Goal: Information Seeking & Learning: Check status

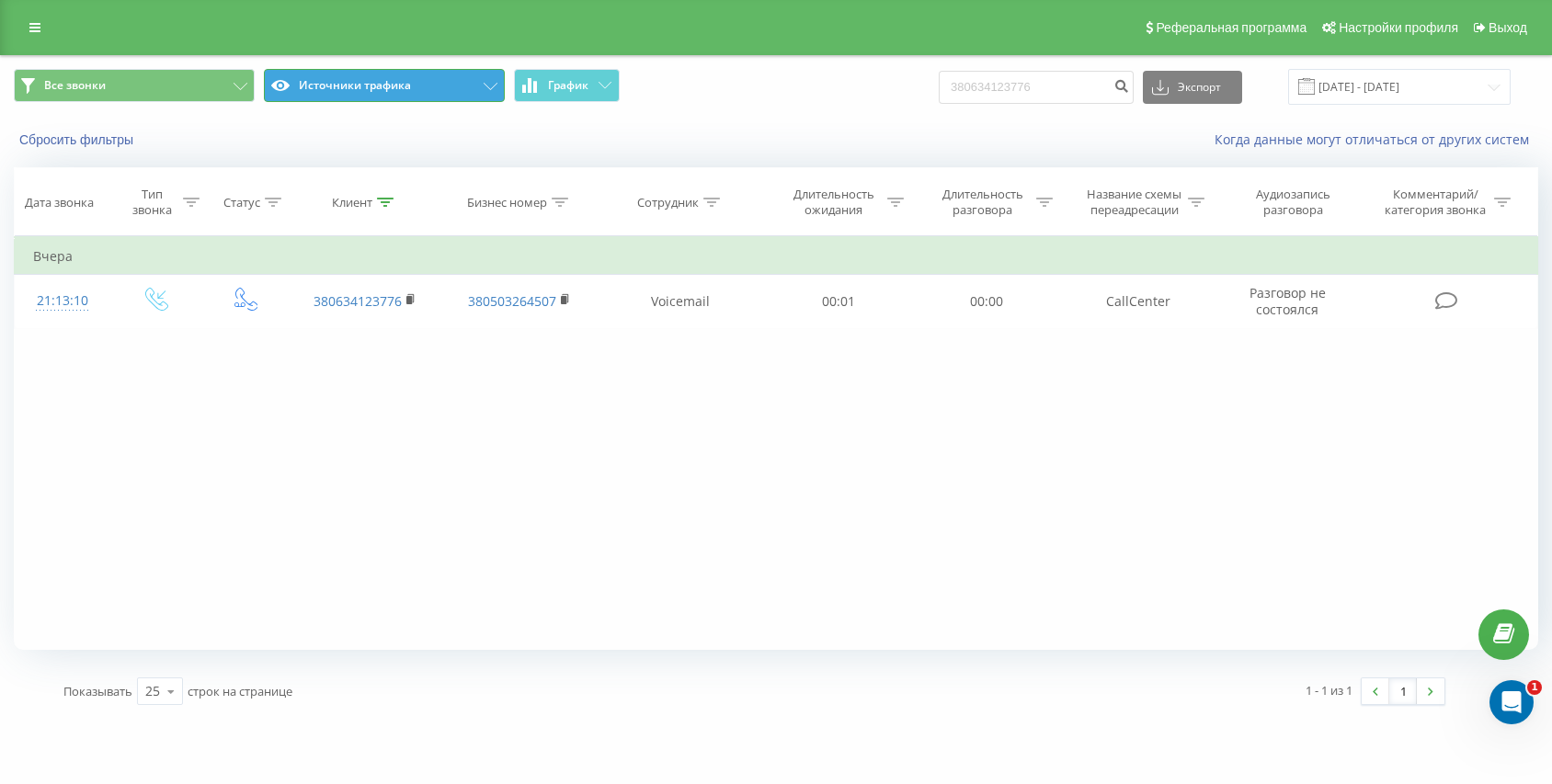
click at [364, 81] on button "Источники трафика" at bounding box center [384, 84] width 241 height 33
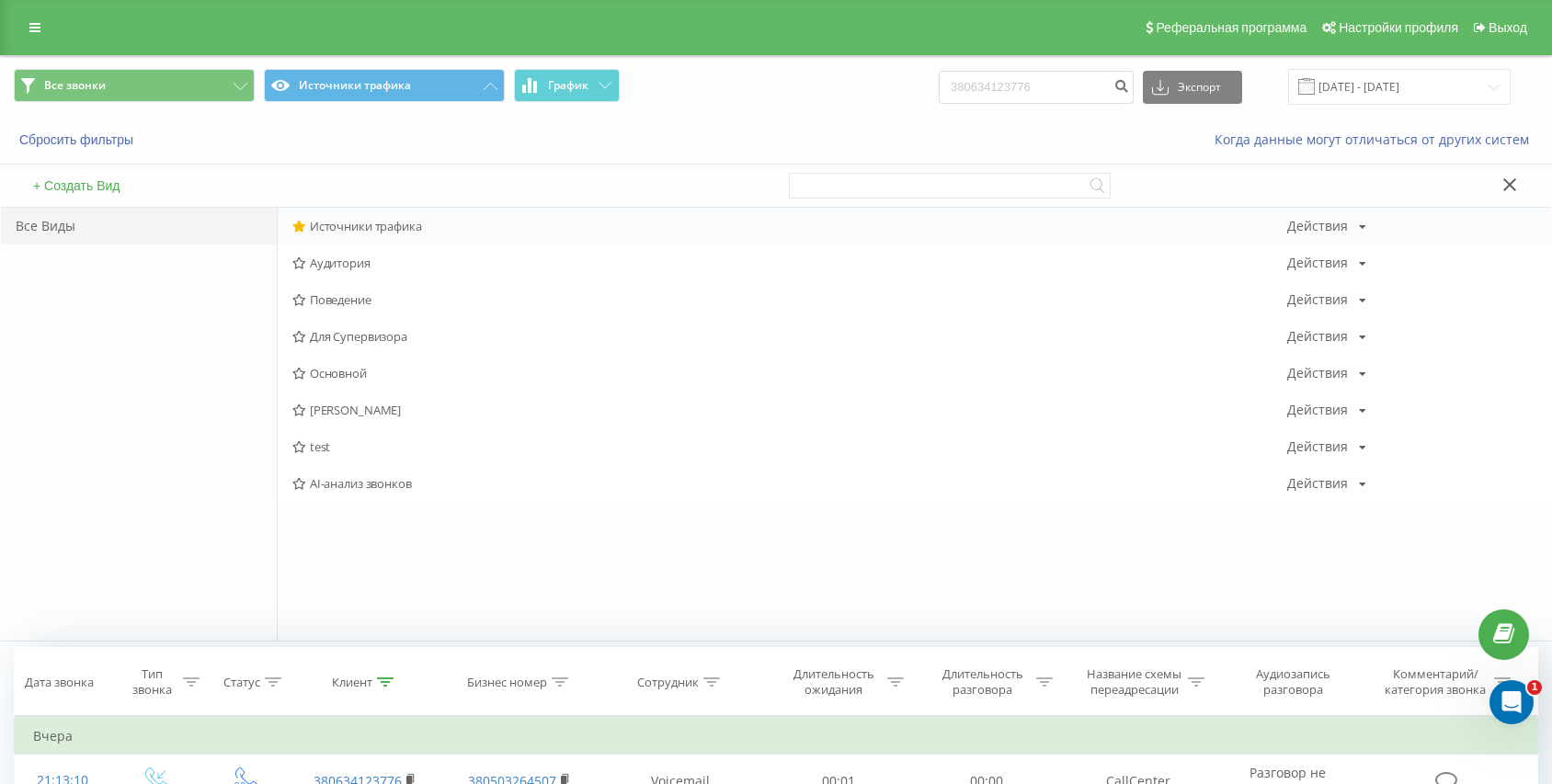
click at [361, 226] on span "Источники трафика" at bounding box center [789, 226] width 994 height 13
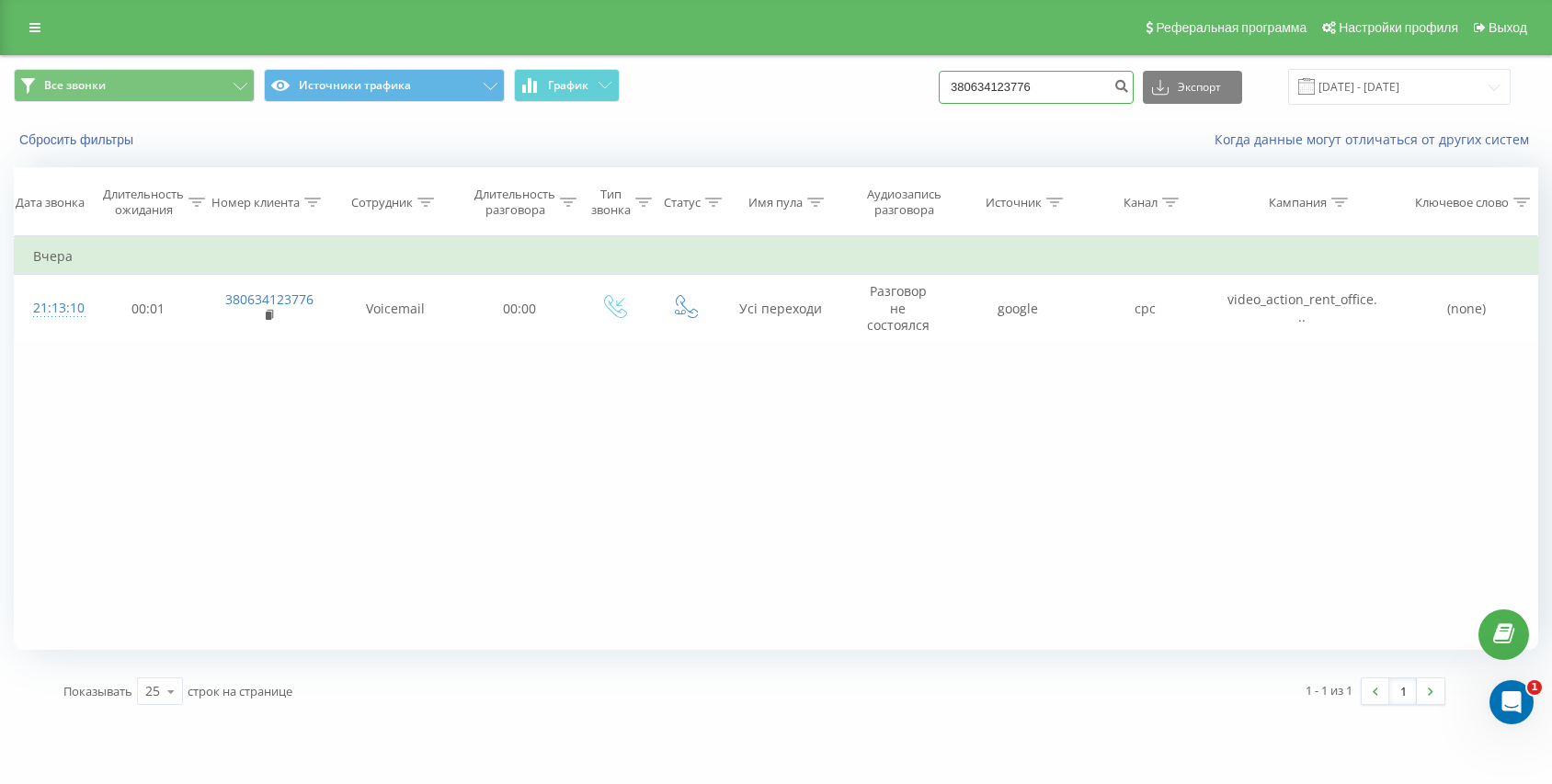
click at [1065, 89] on input "380634123776" at bounding box center [1036, 86] width 195 height 33
paste input "380951067086"
type input "380951067086"
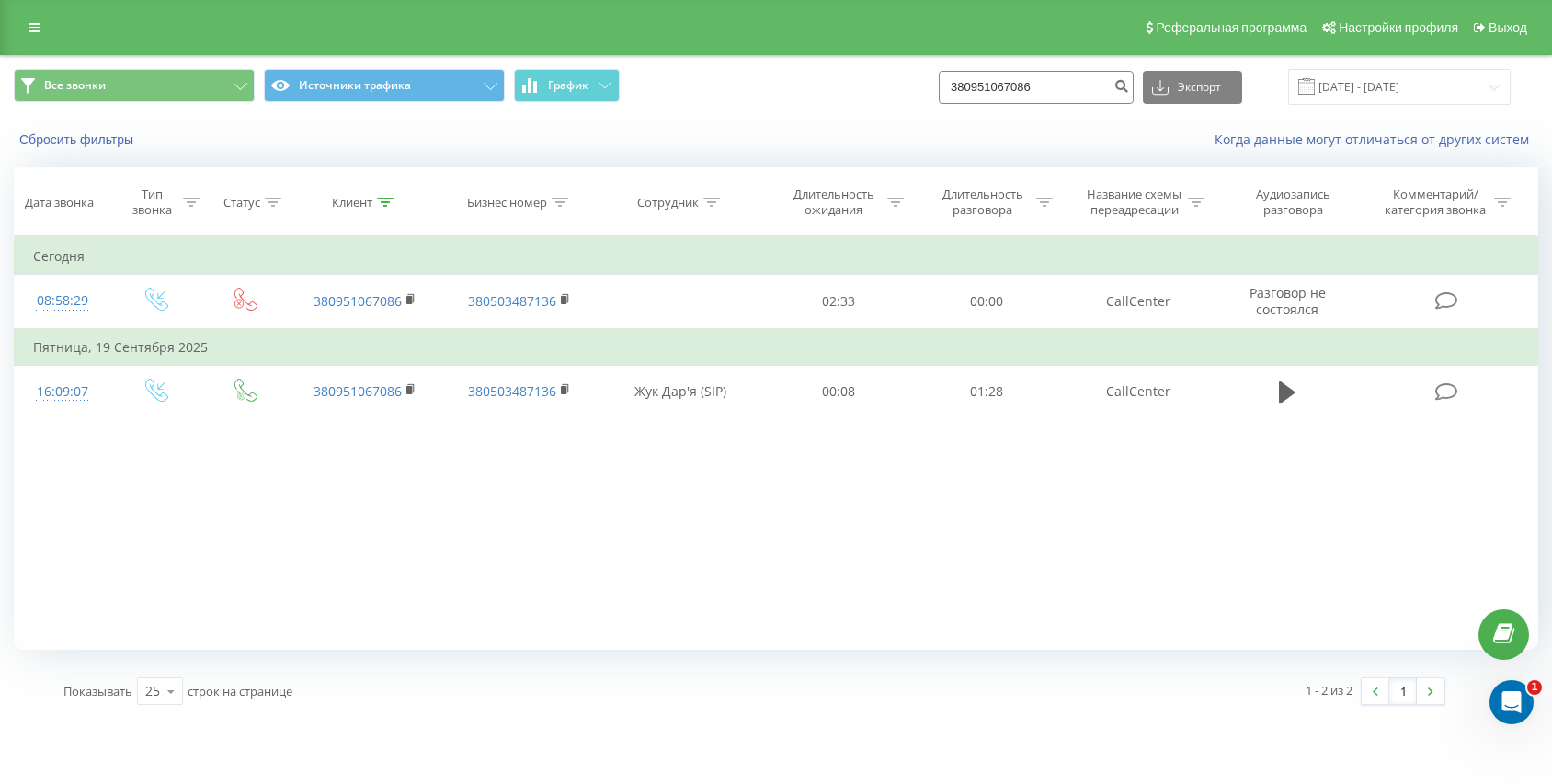
click at [1066, 92] on input "380951067086" at bounding box center [1036, 86] width 195 height 33
paste input "380930833706"
type input "380930833706"
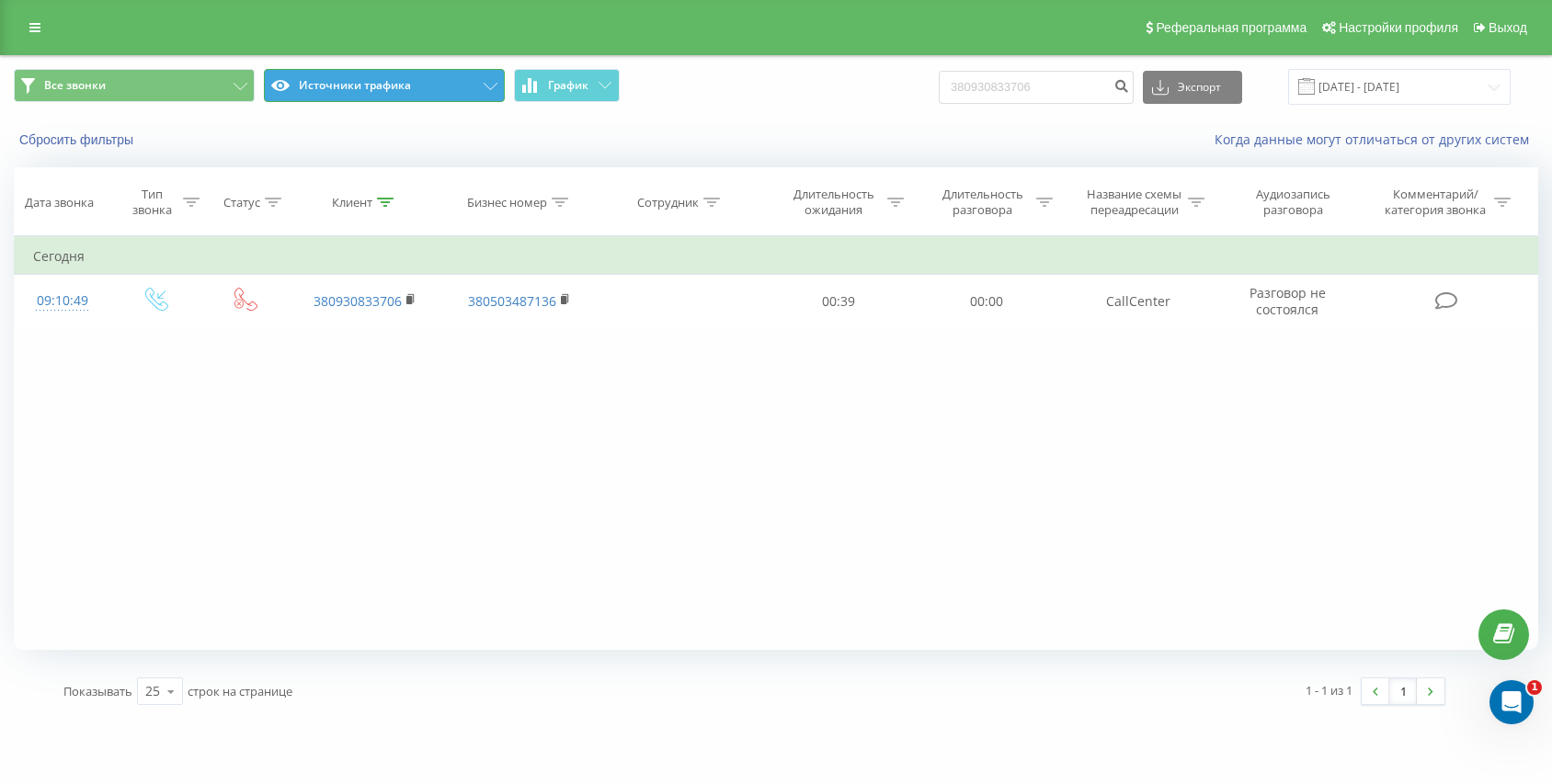
click at [362, 84] on button "Источники трафика" at bounding box center [384, 84] width 241 height 33
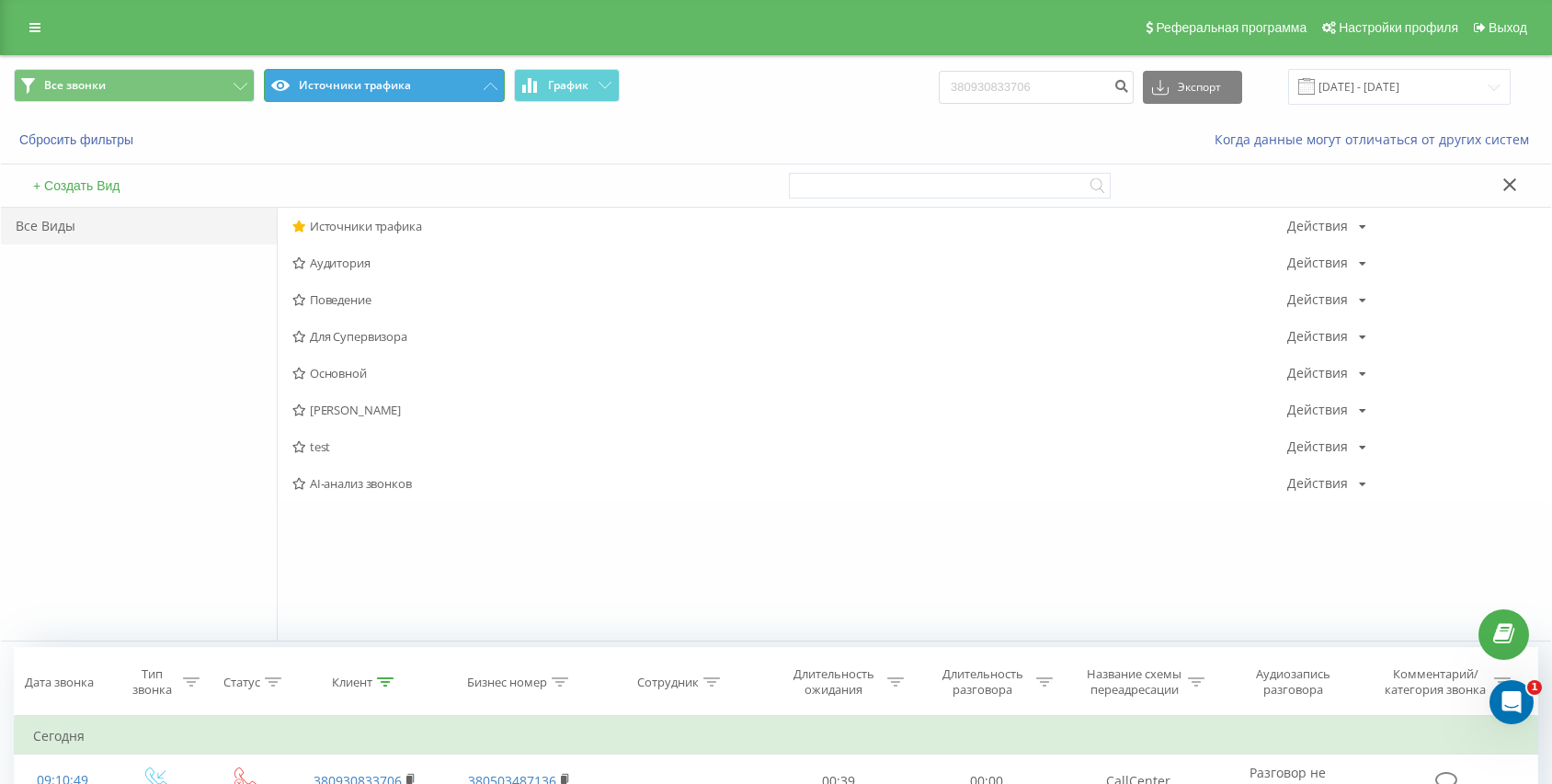
click at [362, 84] on button "Источники трафика" at bounding box center [384, 84] width 241 height 33
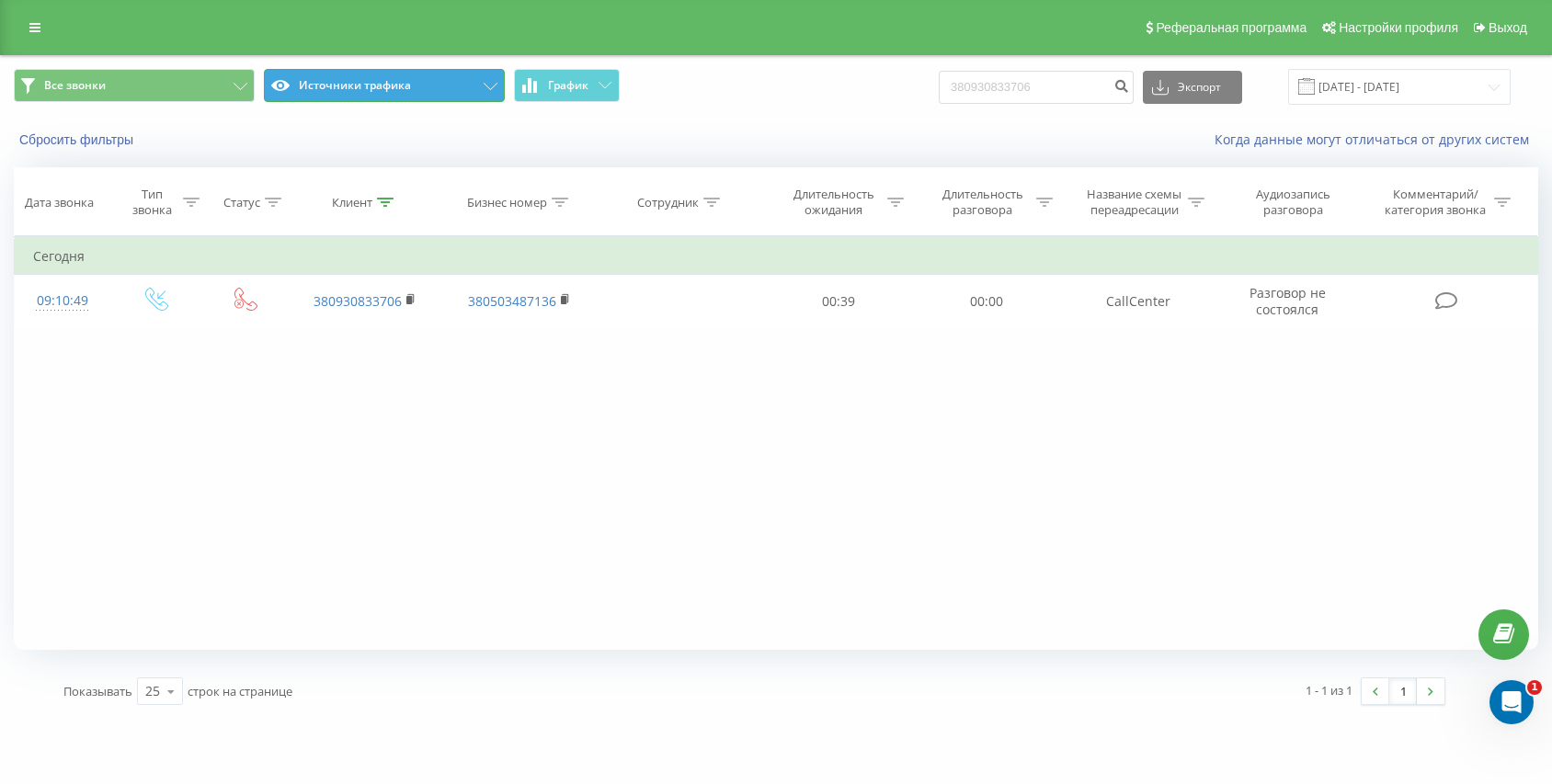
click at [365, 100] on button "Источники трафика" at bounding box center [384, 84] width 241 height 33
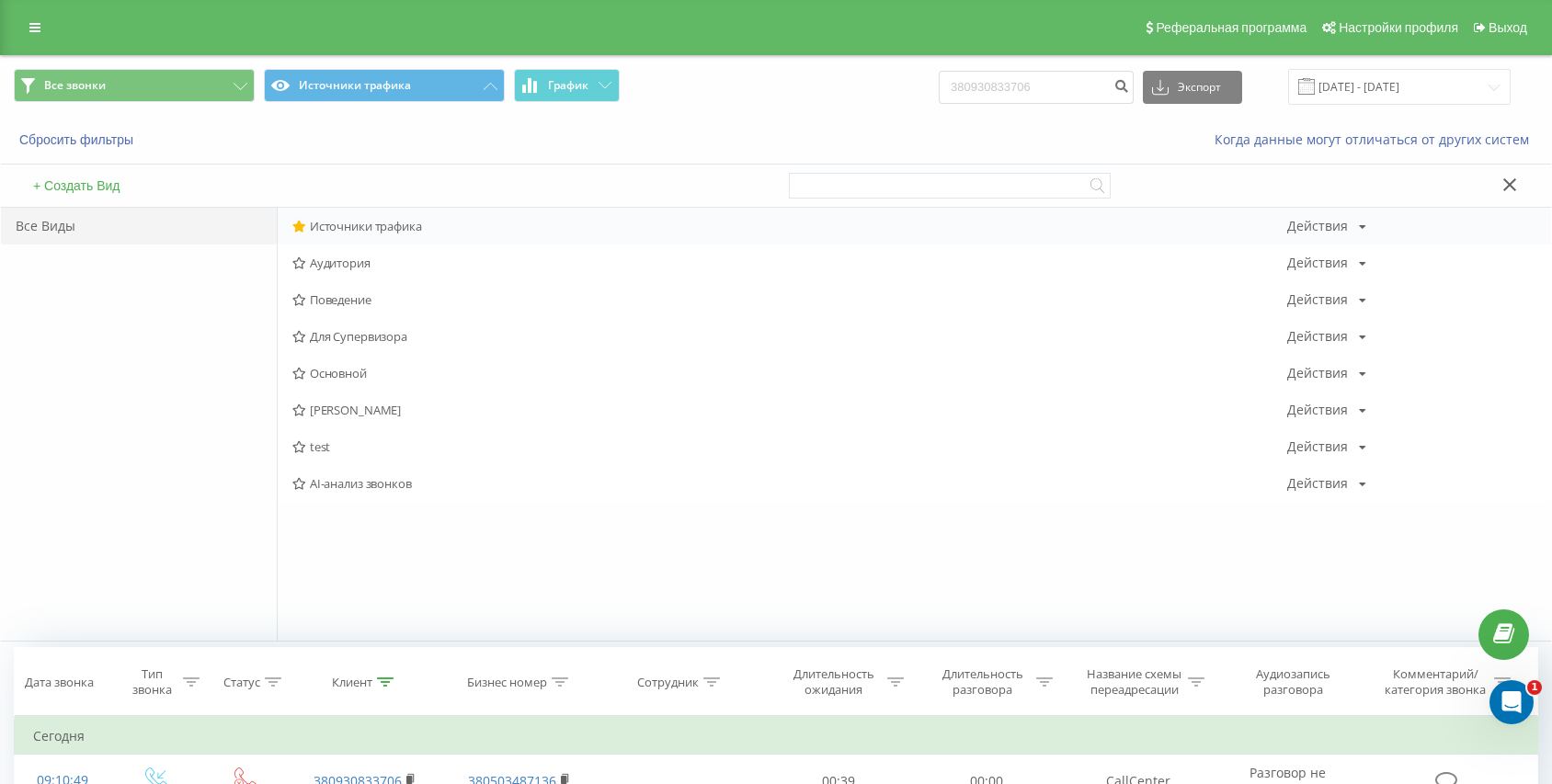
click at [377, 230] on span "Источники трафика" at bounding box center [789, 226] width 994 height 13
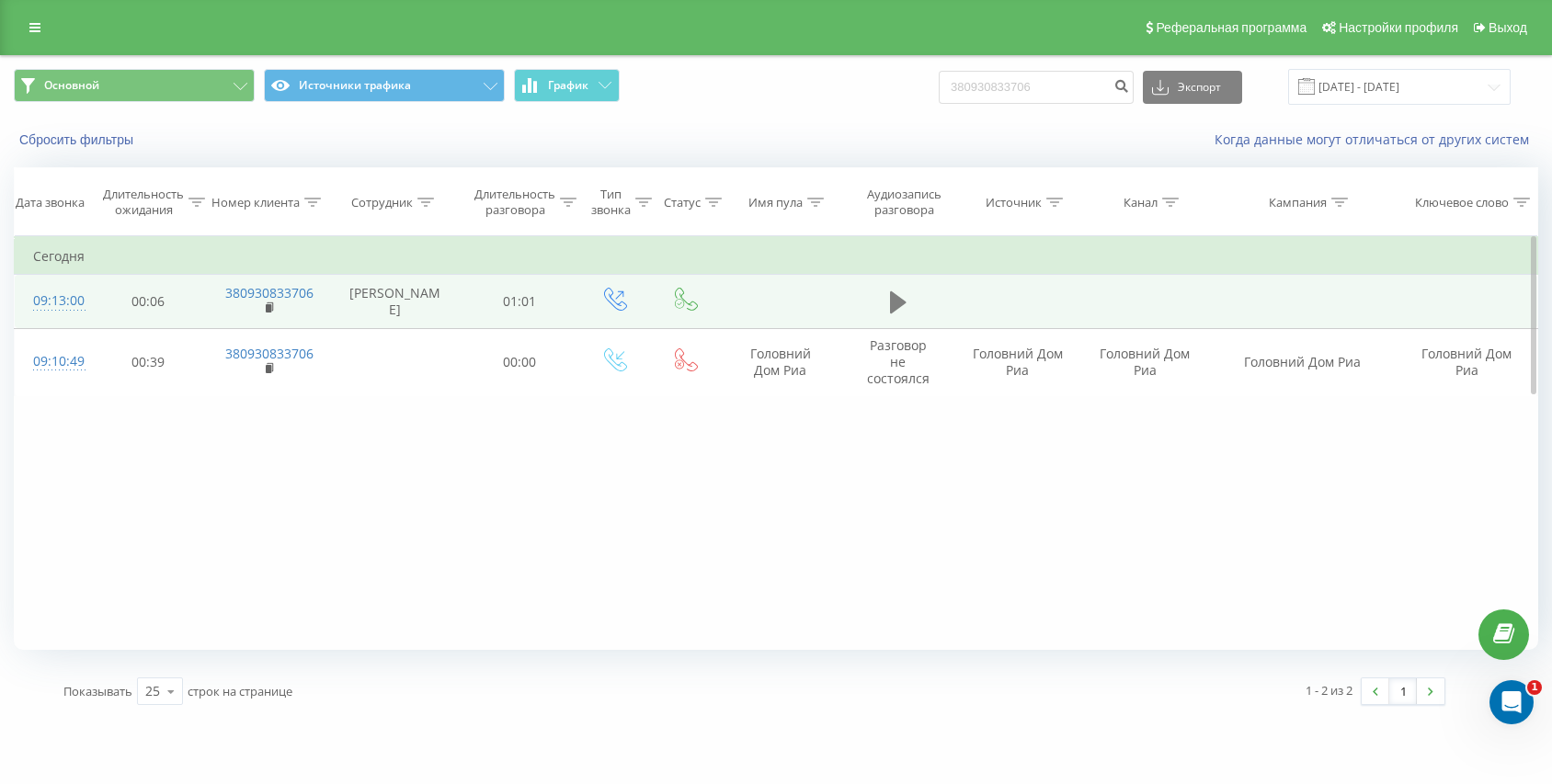
click at [897, 306] on icon at bounding box center [898, 302] width 17 height 22
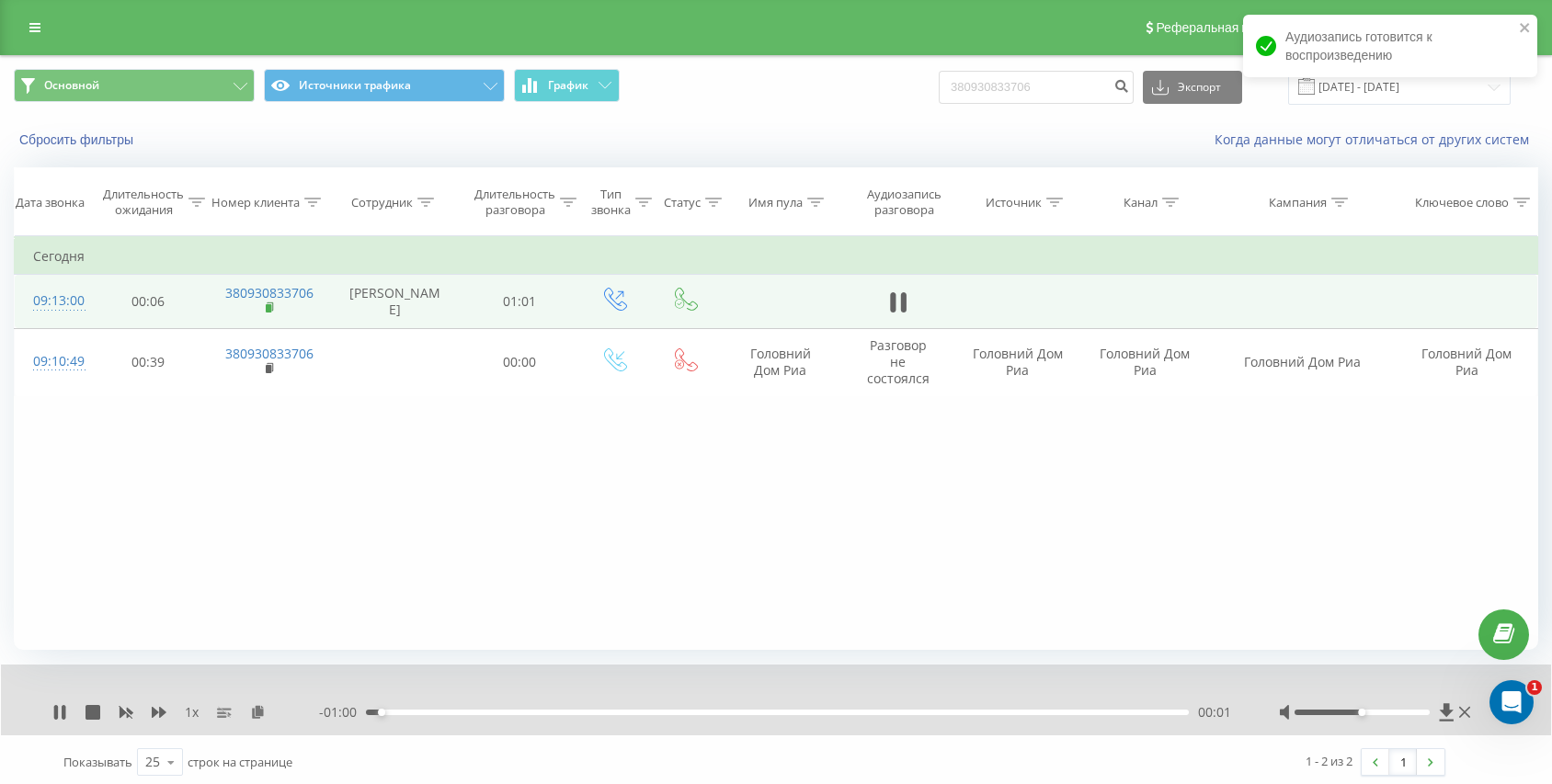
click at [271, 305] on icon at bounding box center [270, 307] width 10 height 13
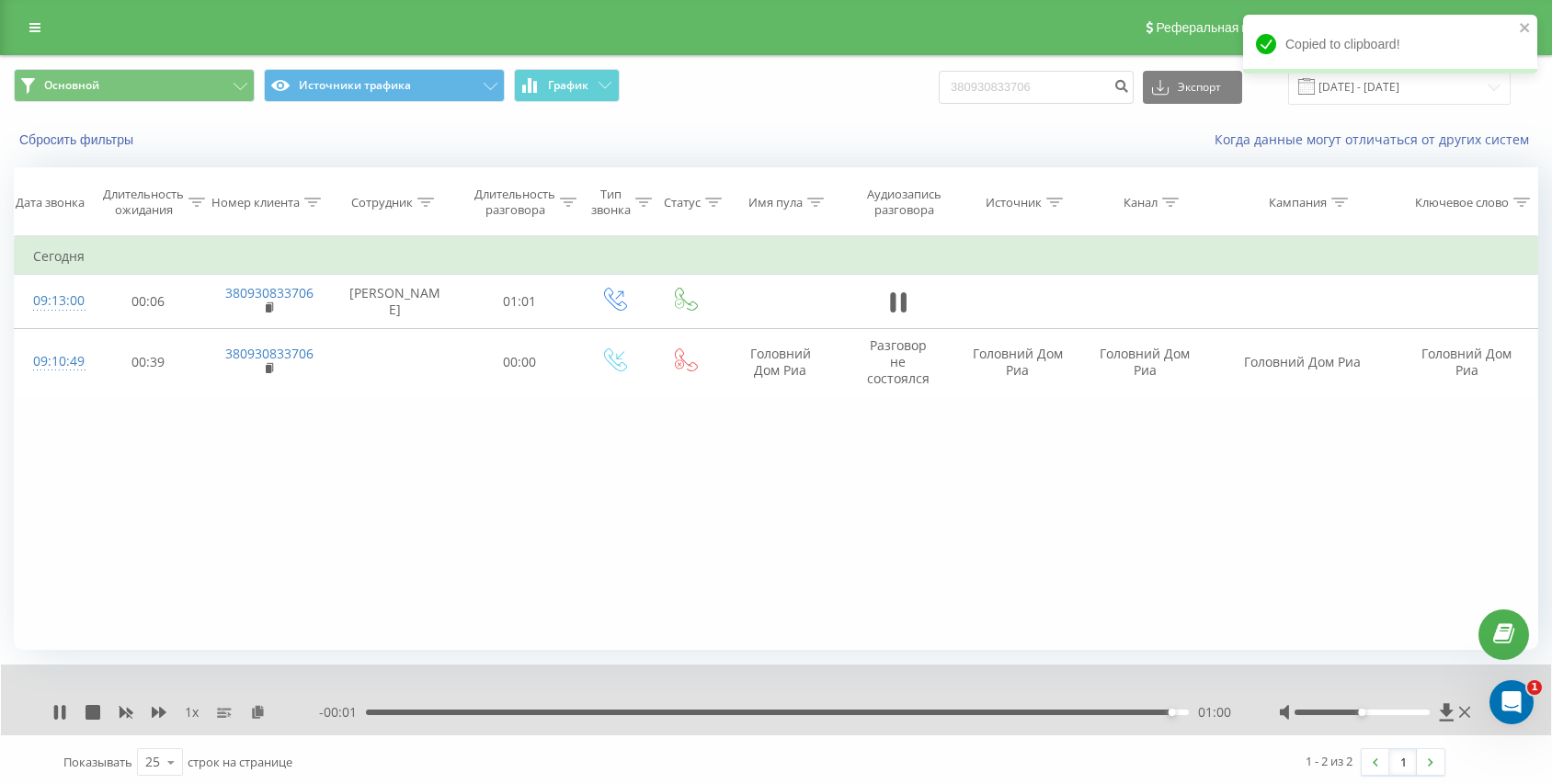
click at [911, 299] on td at bounding box center [898, 301] width 113 height 54
click at [892, 299] on icon at bounding box center [893, 302] width 6 height 20
